Goal: Share content: Share content

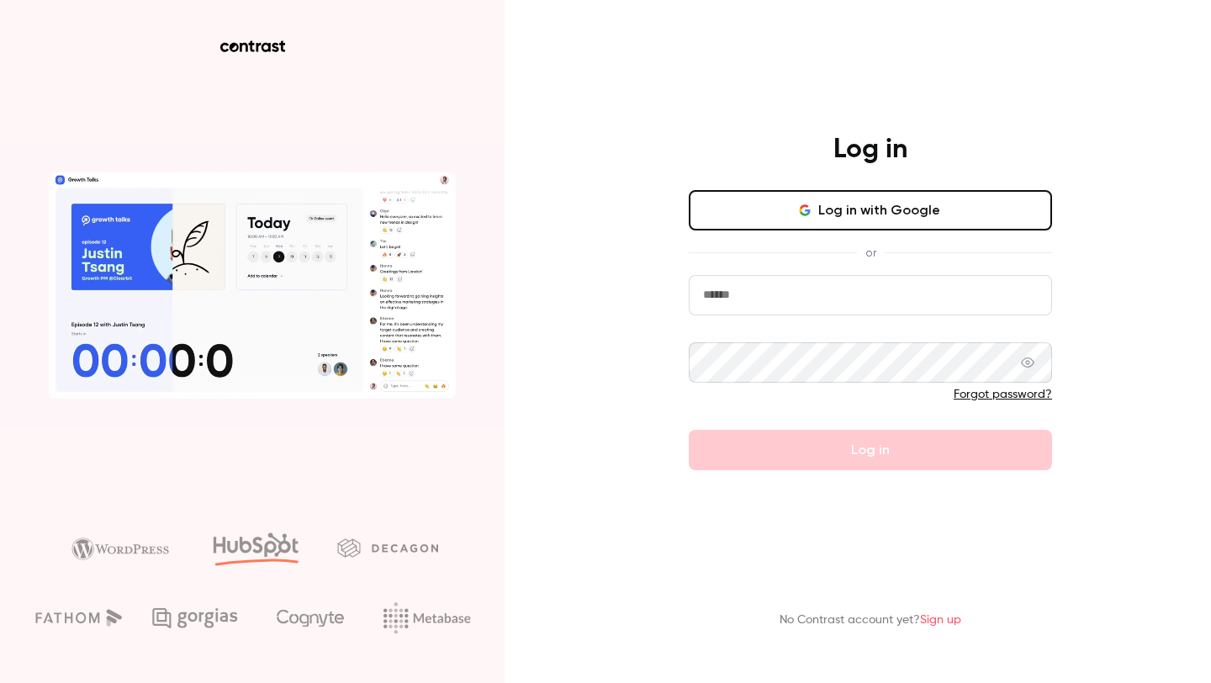
click at [781, 293] on input "email" at bounding box center [870, 295] width 363 height 40
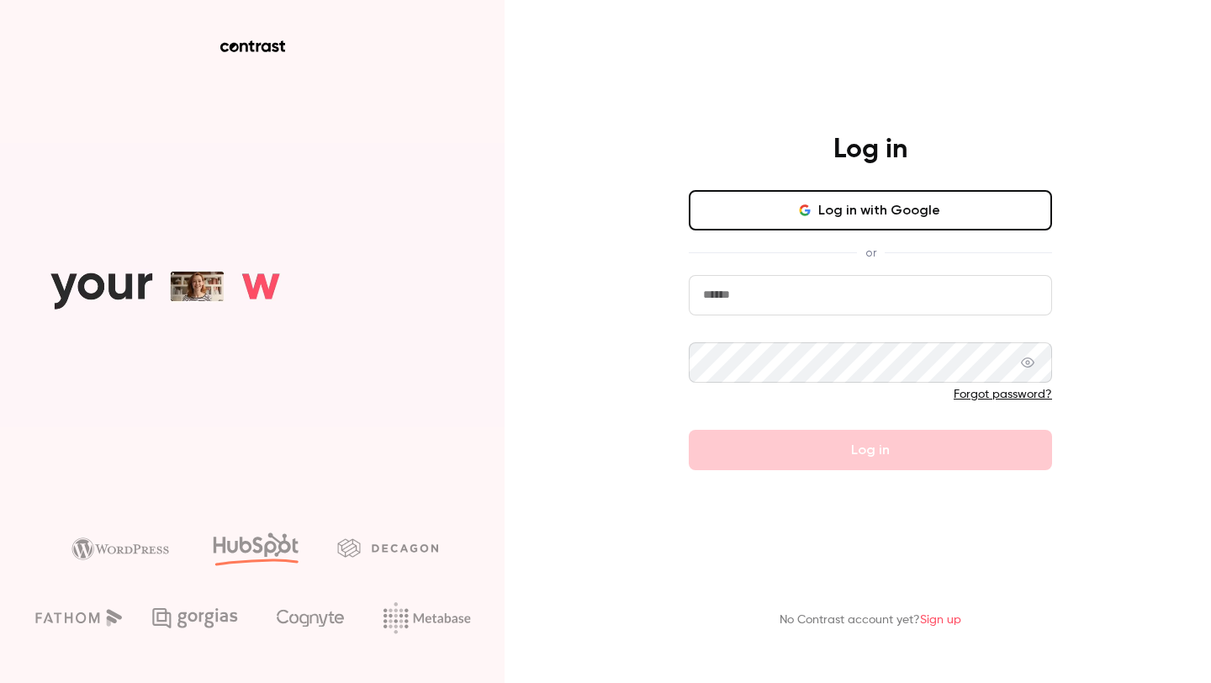
type input "**********"
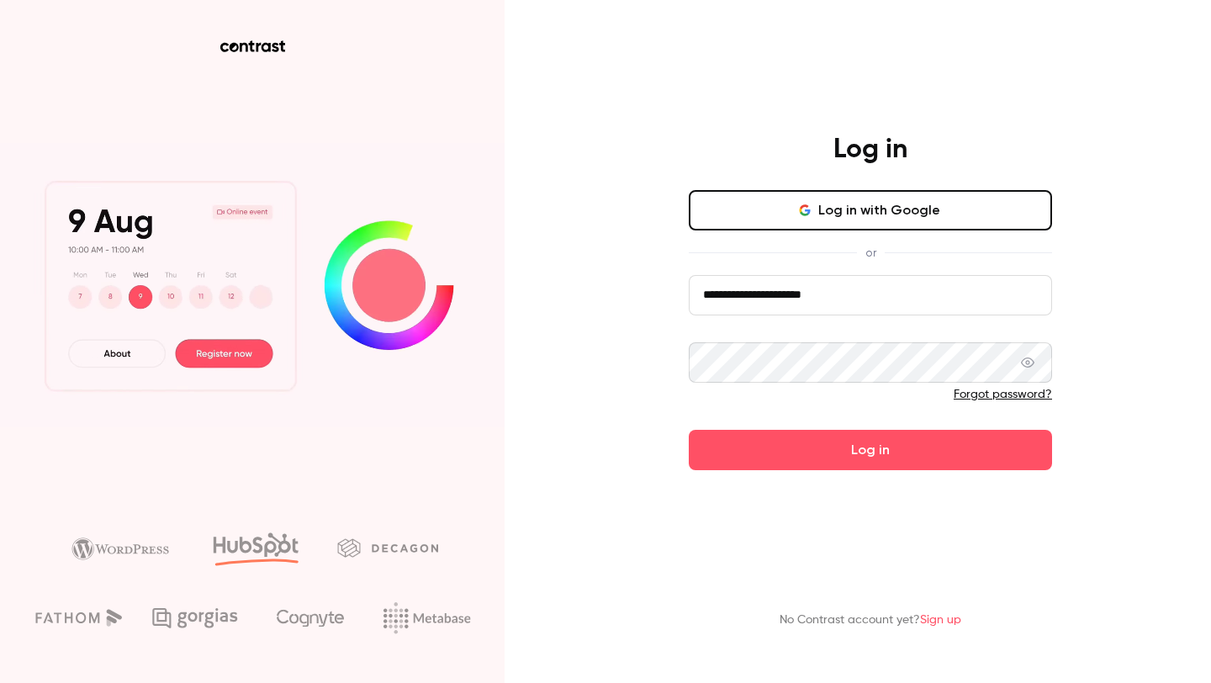
click at [766, 451] on button "Log in" at bounding box center [870, 450] width 363 height 40
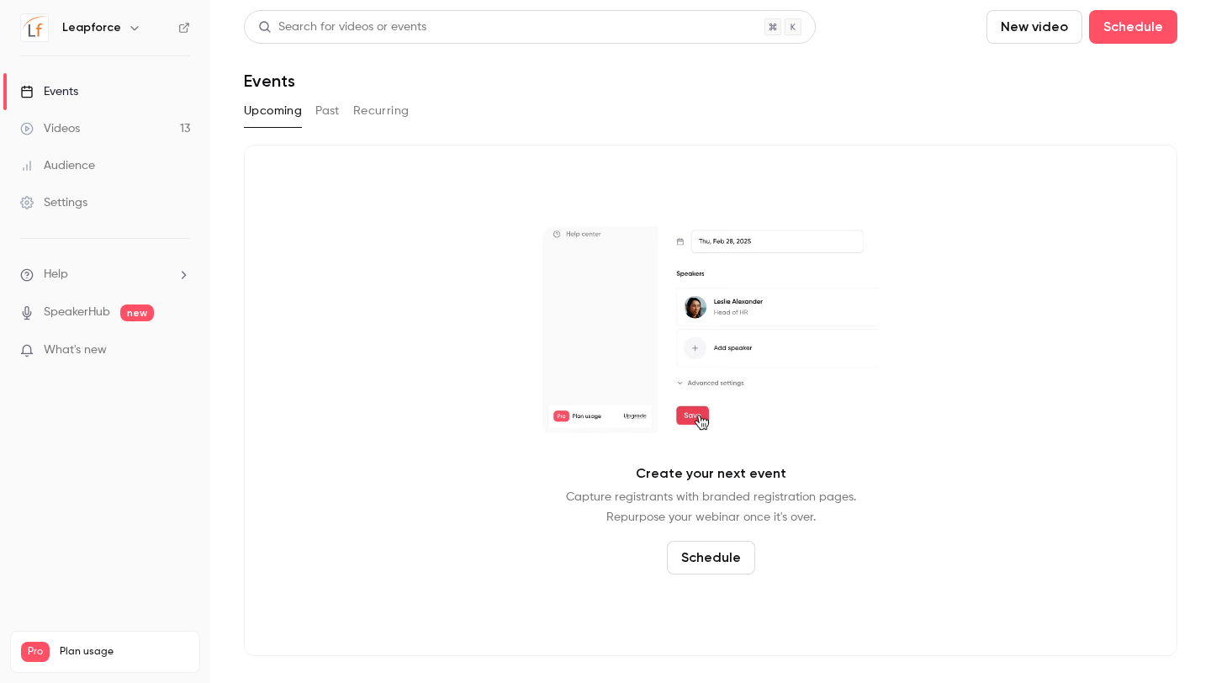
click at [138, 124] on link "Videos 13" at bounding box center [105, 128] width 210 height 37
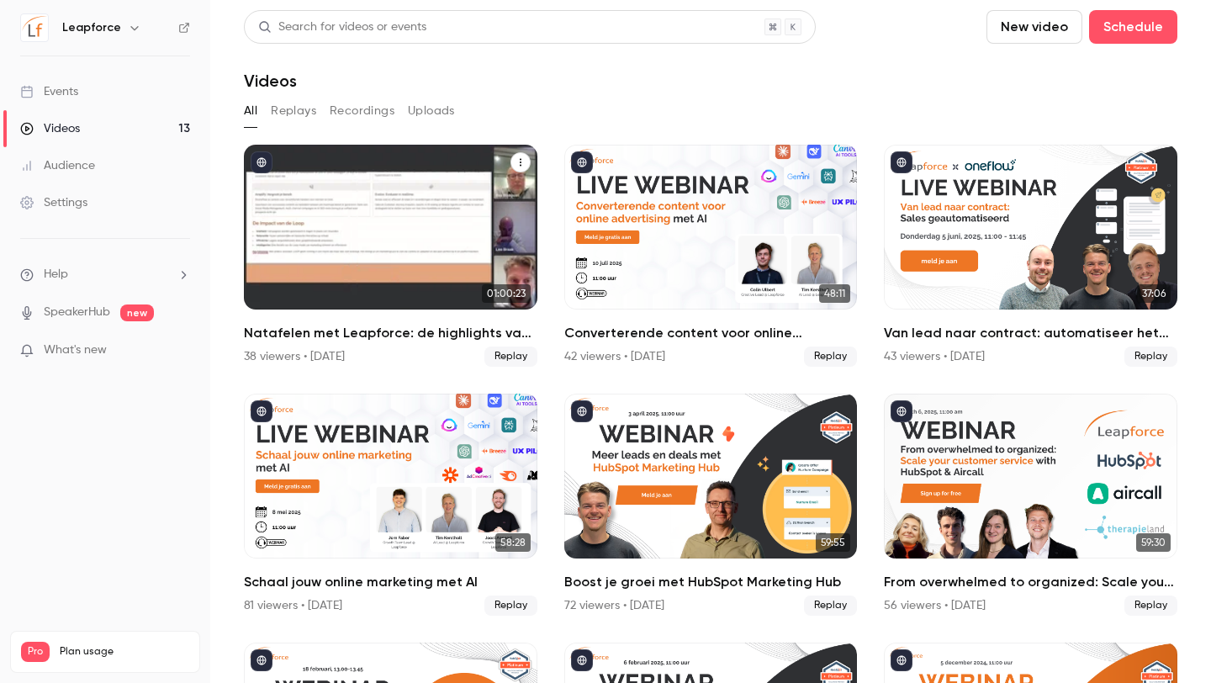
click at [383, 325] on h2 "Natafelen met Leapforce: de highlights van HubSpot INBOUND 2025" at bounding box center [390, 333] width 293 height 20
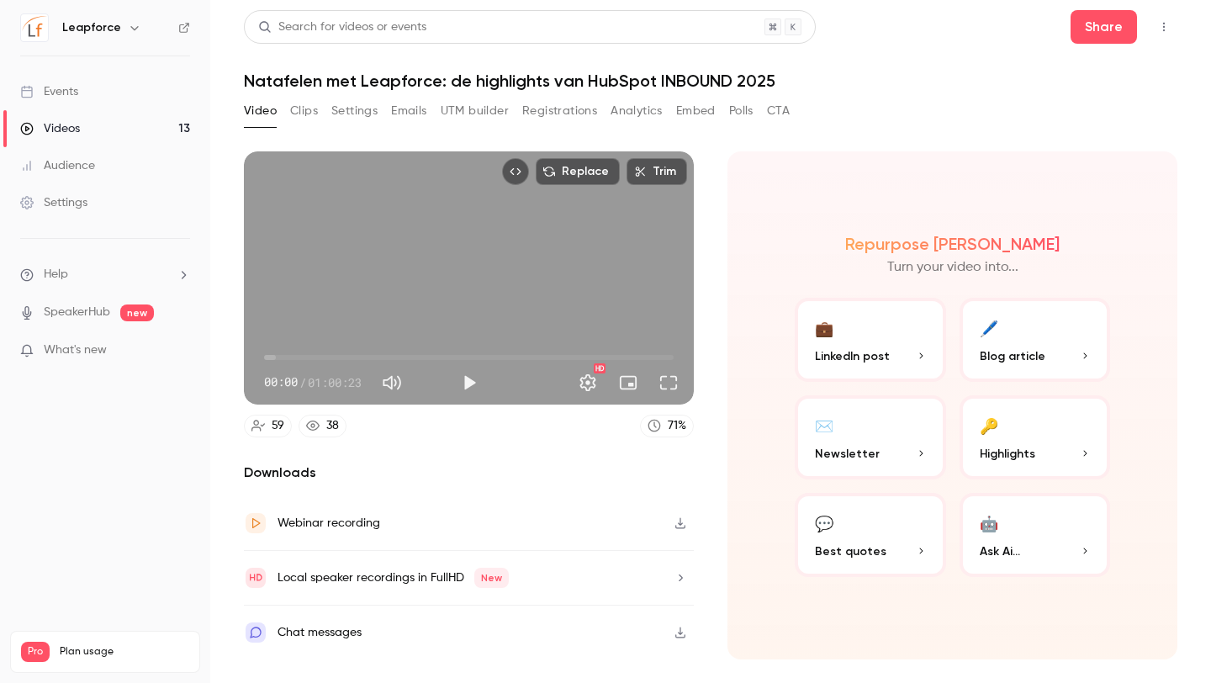
click at [1163, 25] on icon "Top Bar Actions" at bounding box center [1163, 27] width 13 height 12
click at [1095, 24] on div at bounding box center [605, 341] width 1211 height 683
click at [1106, 27] on button "Share" at bounding box center [1103, 27] width 66 height 34
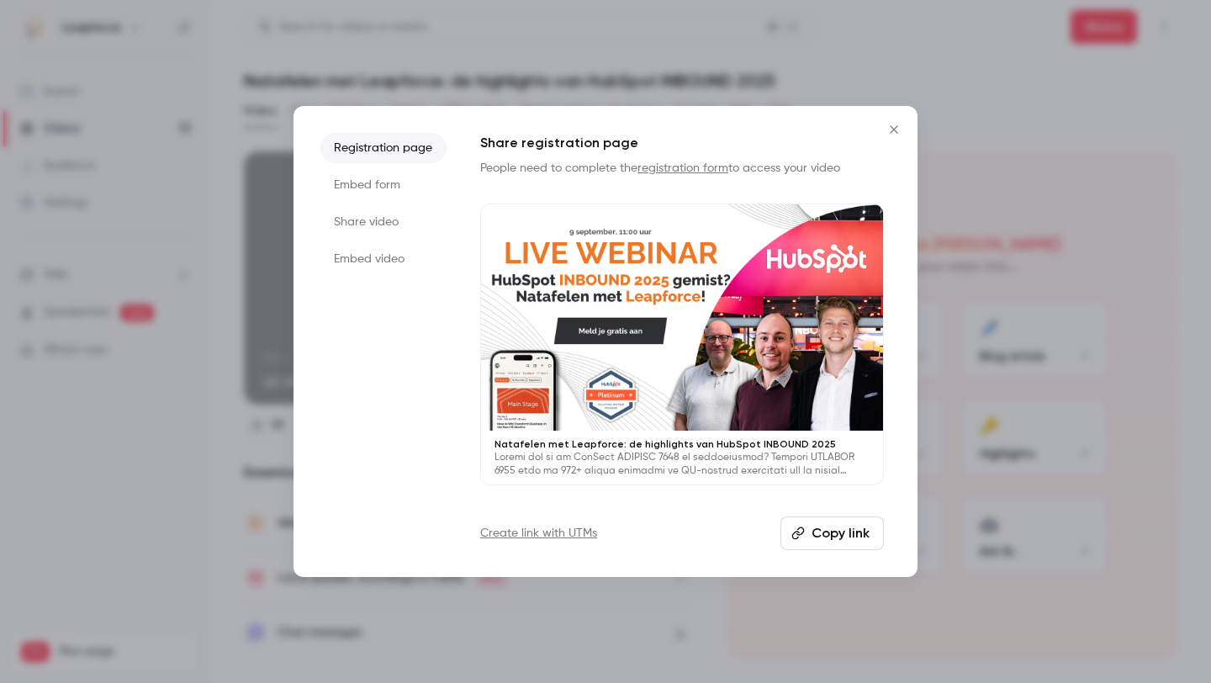
click at [384, 147] on li "Registration page" at bounding box center [383, 148] width 126 height 30
click at [823, 530] on button "Copy link" at bounding box center [831, 533] width 103 height 34
